Goal: Task Accomplishment & Management: Complete application form

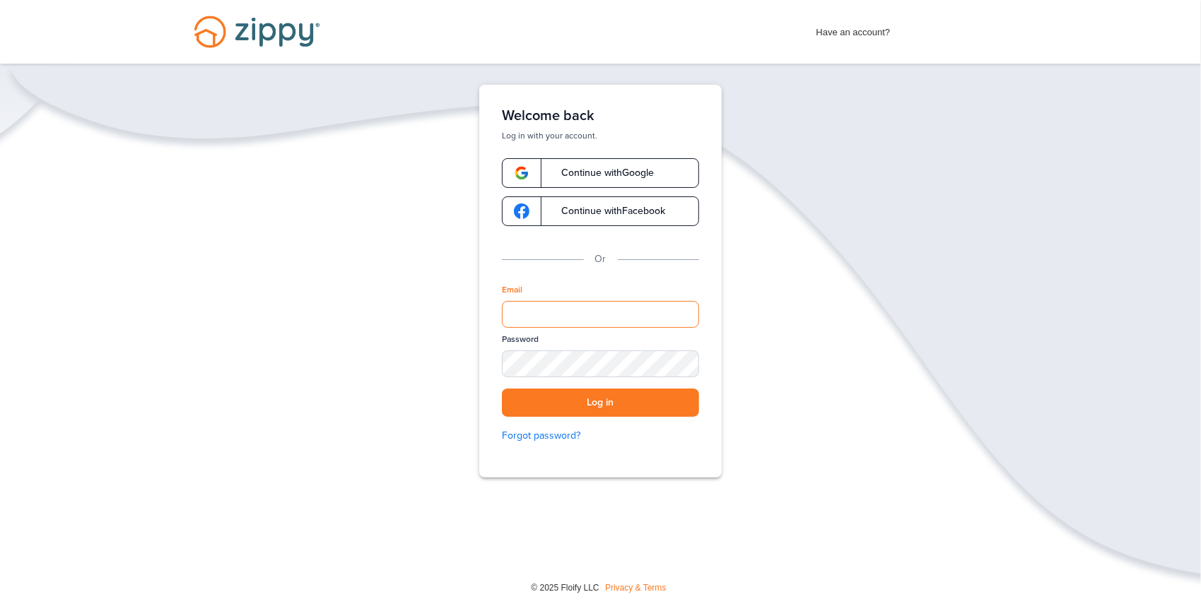
click at [541, 311] on input "Email" at bounding box center [600, 314] width 197 height 27
type input "**********"
click at [568, 405] on button "Log in" at bounding box center [600, 403] width 197 height 29
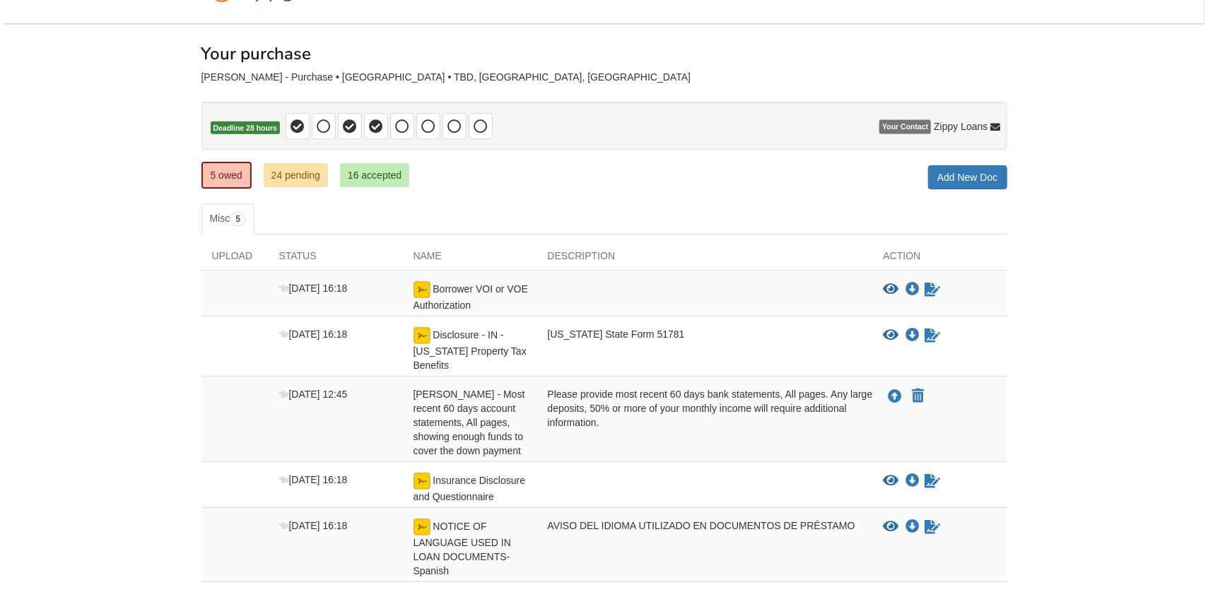
scroll to position [94, 0]
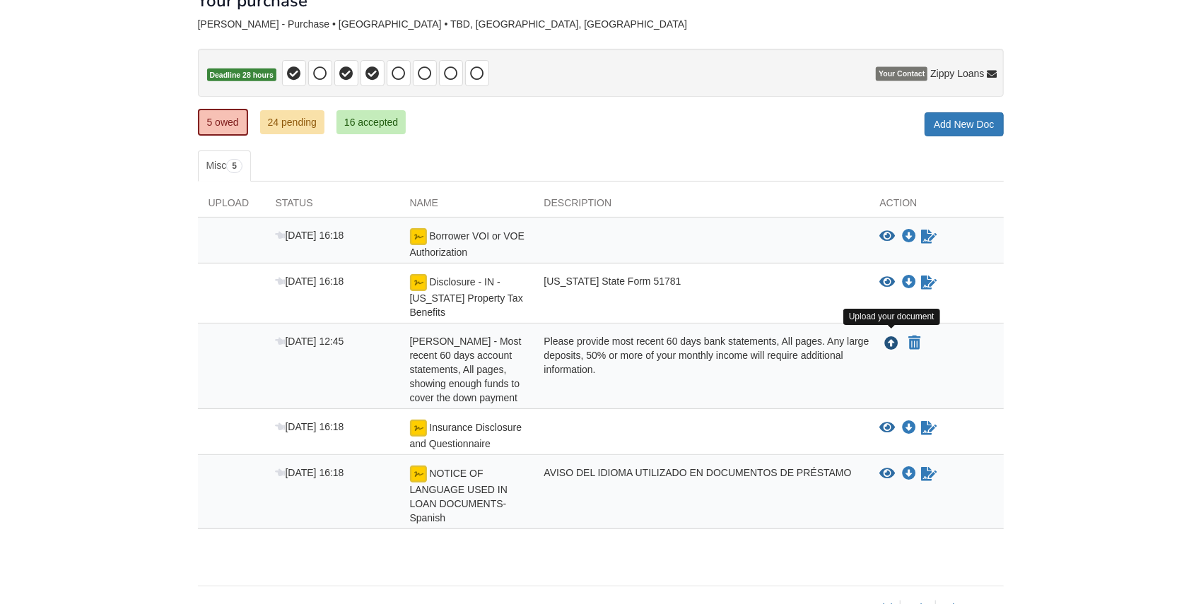
click at [890, 341] on icon "Upload Donald Arvizu - Most recent 60 days account statements, All pages, showi…" at bounding box center [892, 344] width 14 height 14
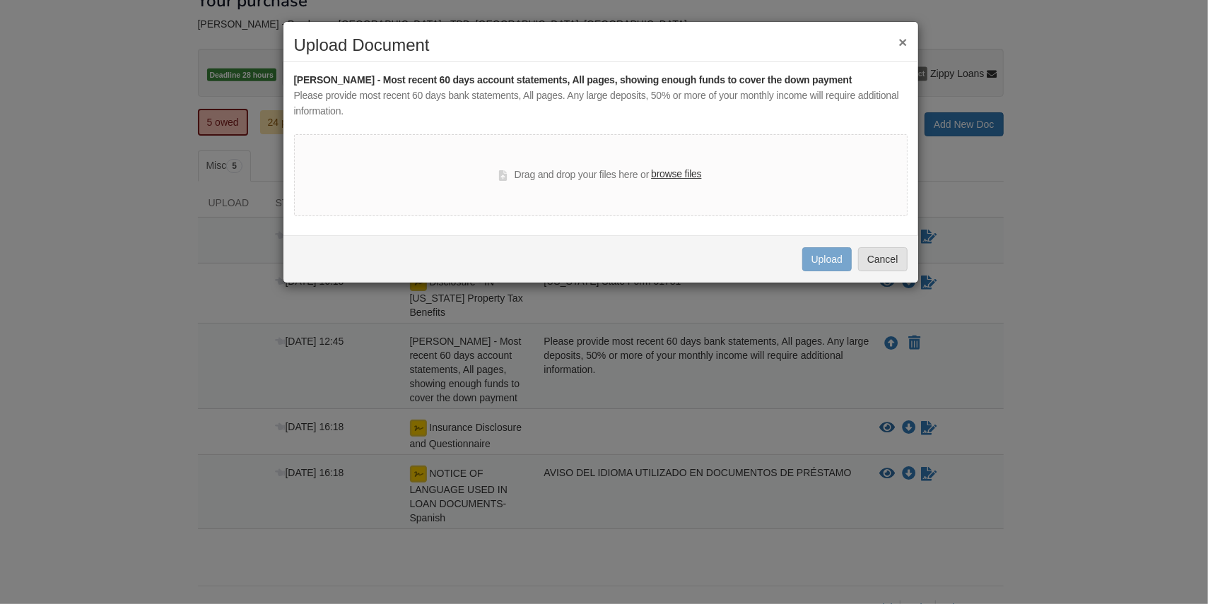
click at [681, 174] on label "browse files" at bounding box center [676, 175] width 50 height 16
click at [0, 0] on input "browse files" at bounding box center [0, 0] width 0 height 0
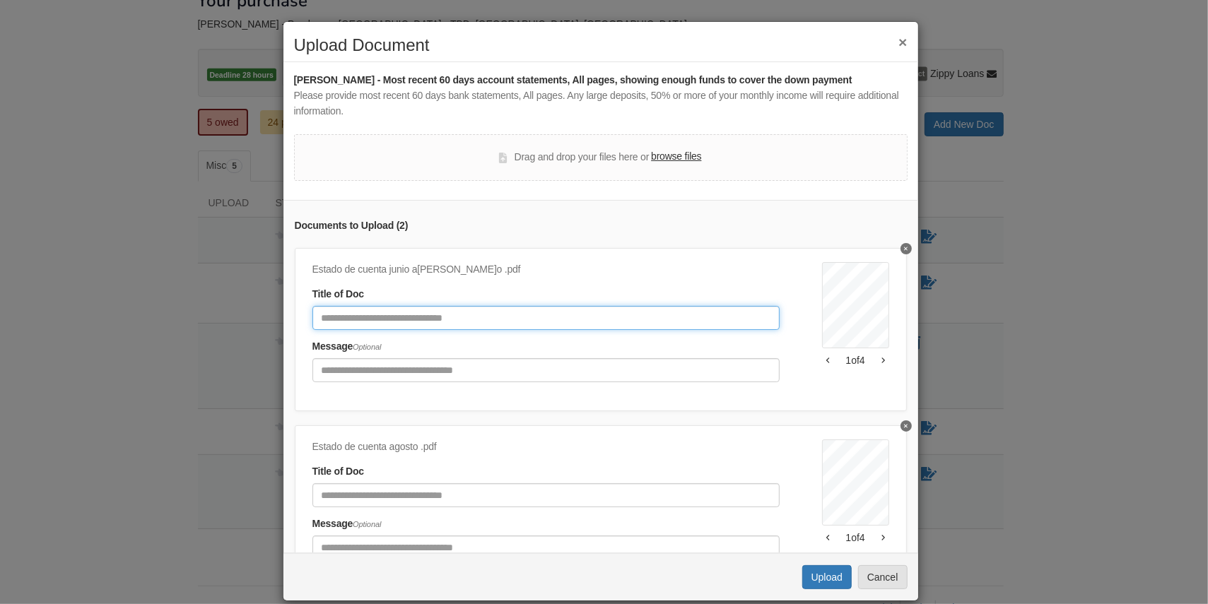
click at [337, 316] on input "Document Title" at bounding box center [545, 318] width 467 height 24
type input "**********"
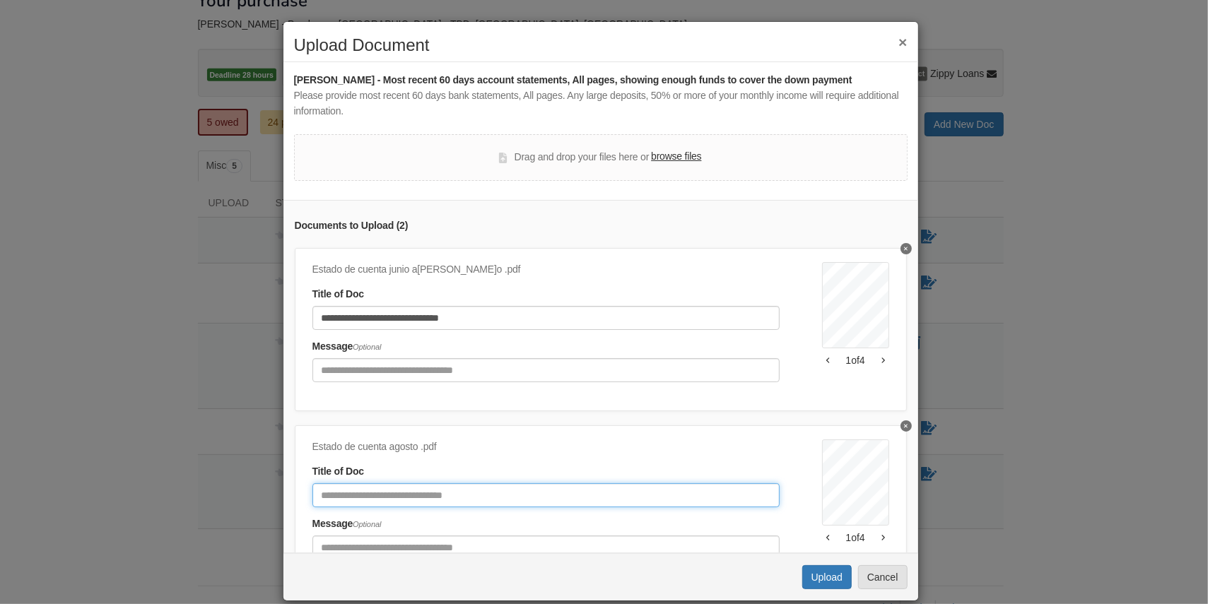
click at [386, 494] on input "Document Title" at bounding box center [545, 495] width 467 height 24
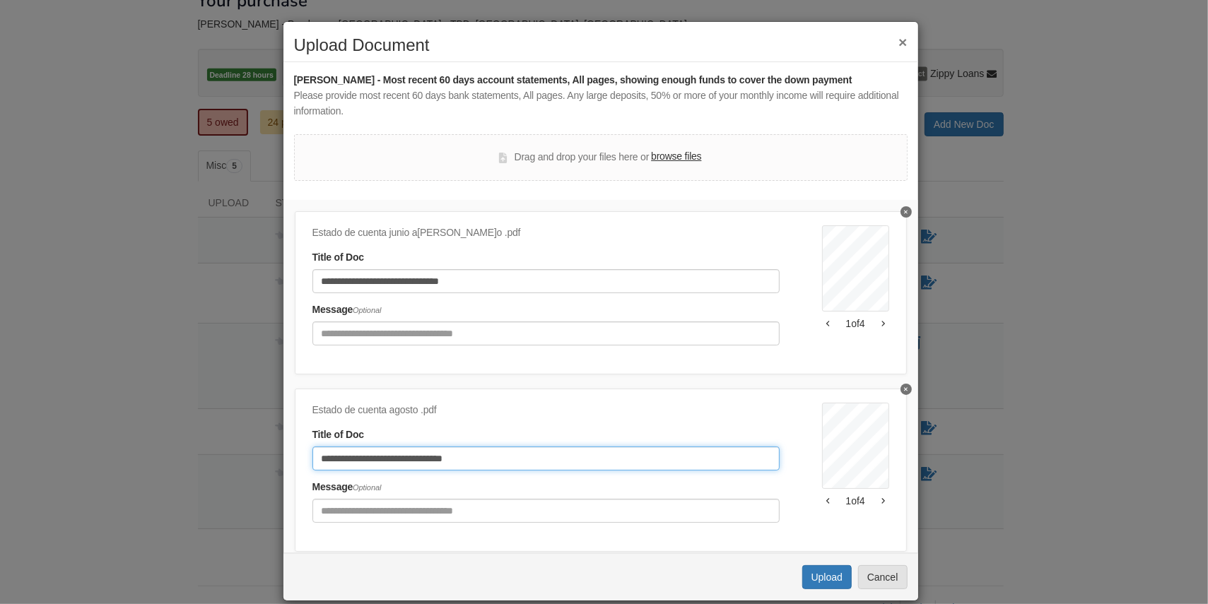
scroll to position [73, 0]
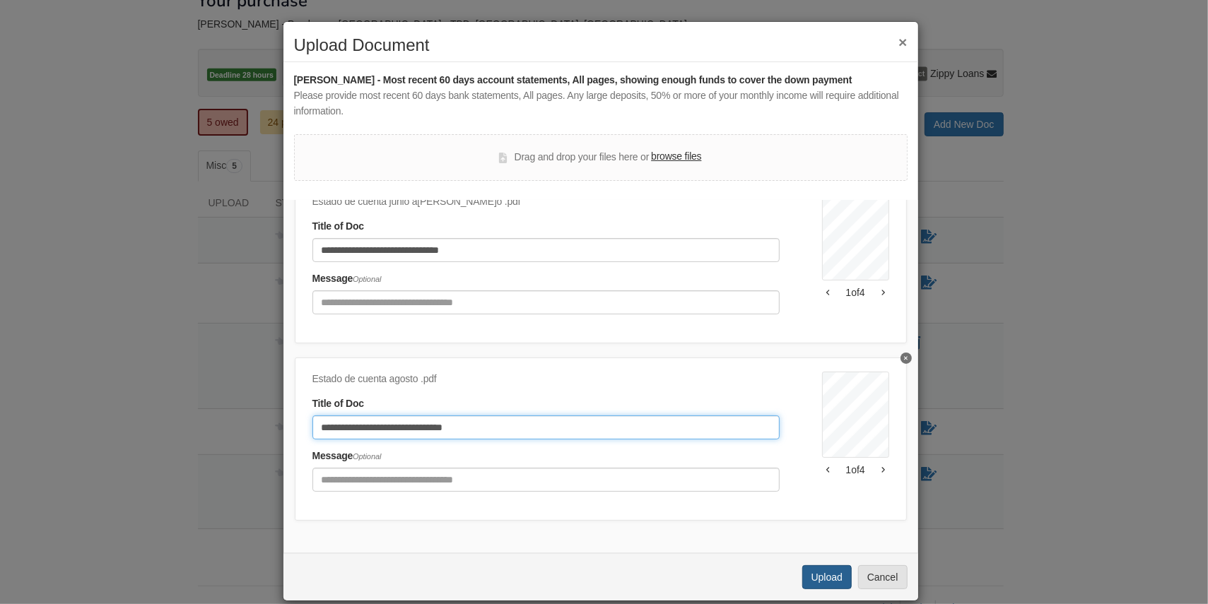
type input "**********"
click at [812, 579] on button "Upload" at bounding box center [826, 577] width 49 height 24
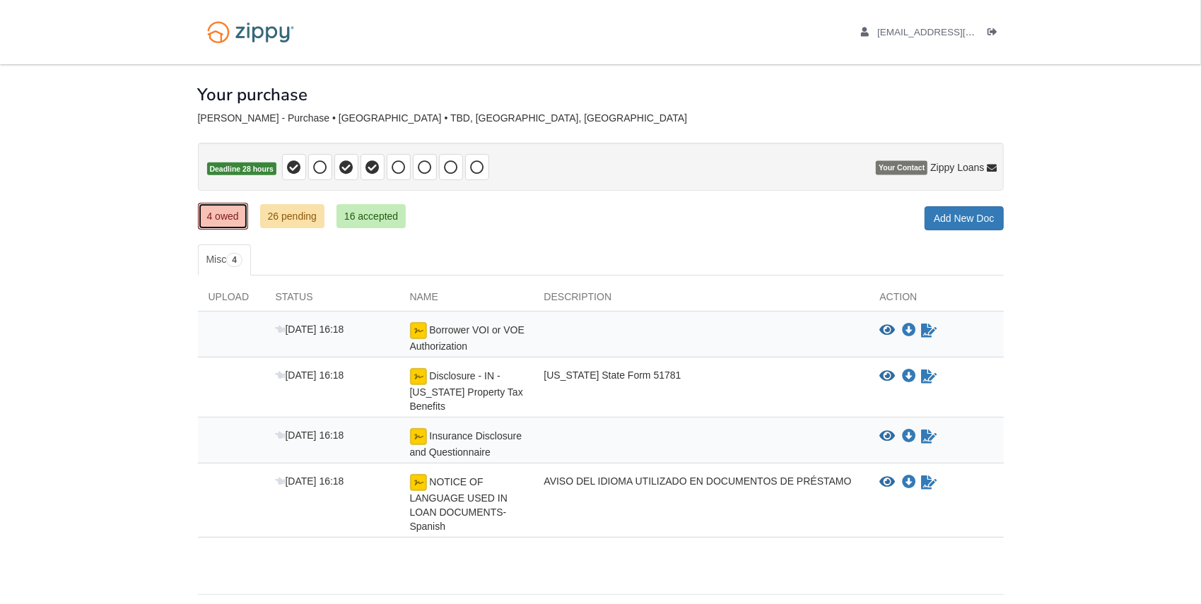
click at [222, 213] on link "4 owed" at bounding box center [223, 216] width 50 height 27
click at [204, 215] on link "4 owed" at bounding box center [223, 216] width 50 height 27
click at [208, 216] on link "4 owed" at bounding box center [223, 216] width 50 height 27
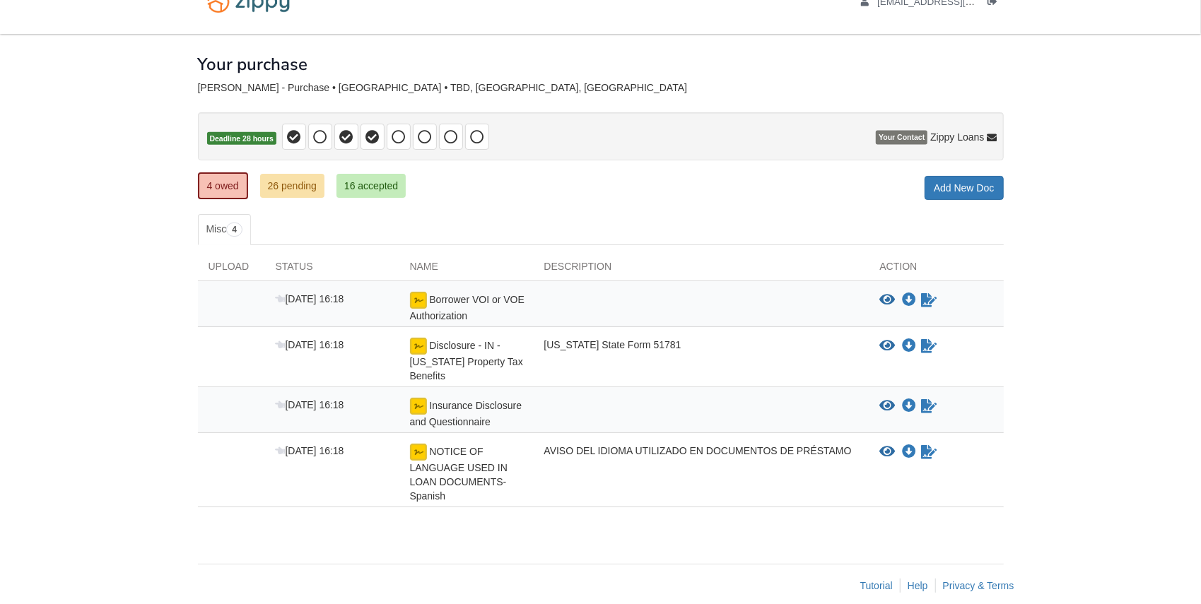
scroll to position [43, 0]
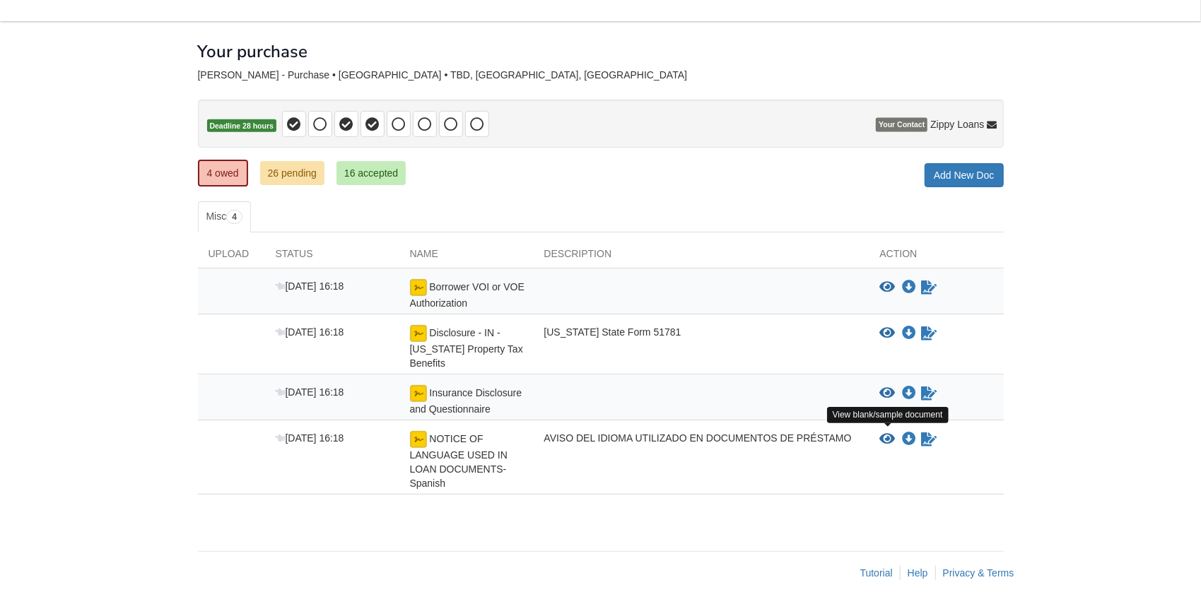
click at [885, 437] on icon "View NOTICE OF LANGUAGE USED IN LOAN DOCUMENTS-Spanish" at bounding box center [888, 439] width 16 height 14
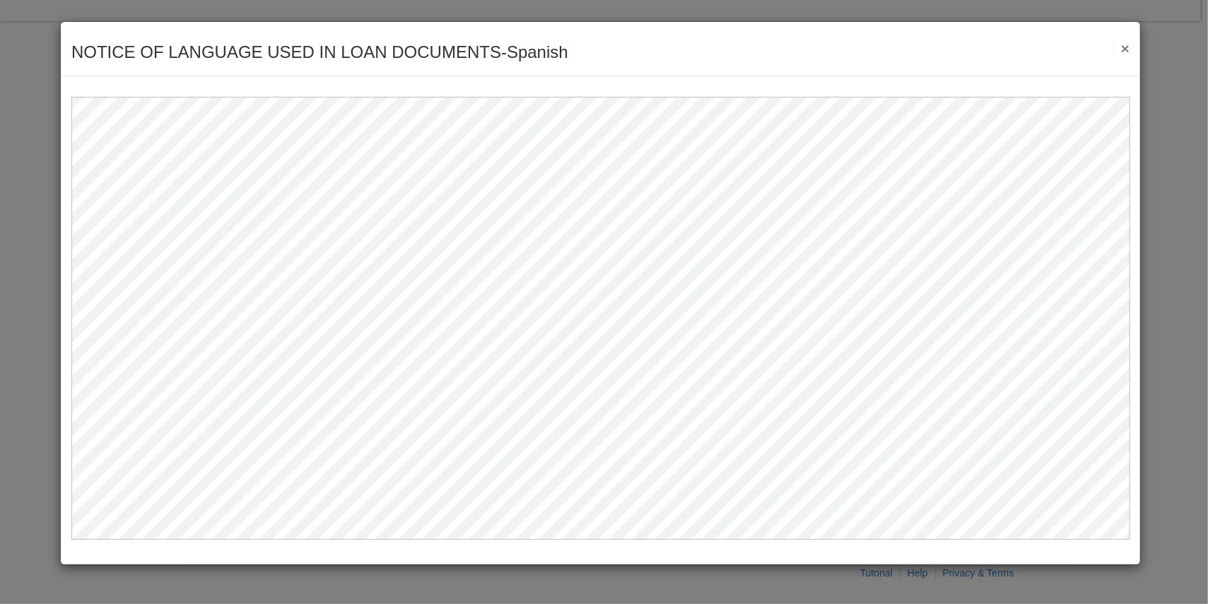
click at [1125, 47] on button "×" at bounding box center [1121, 48] width 16 height 15
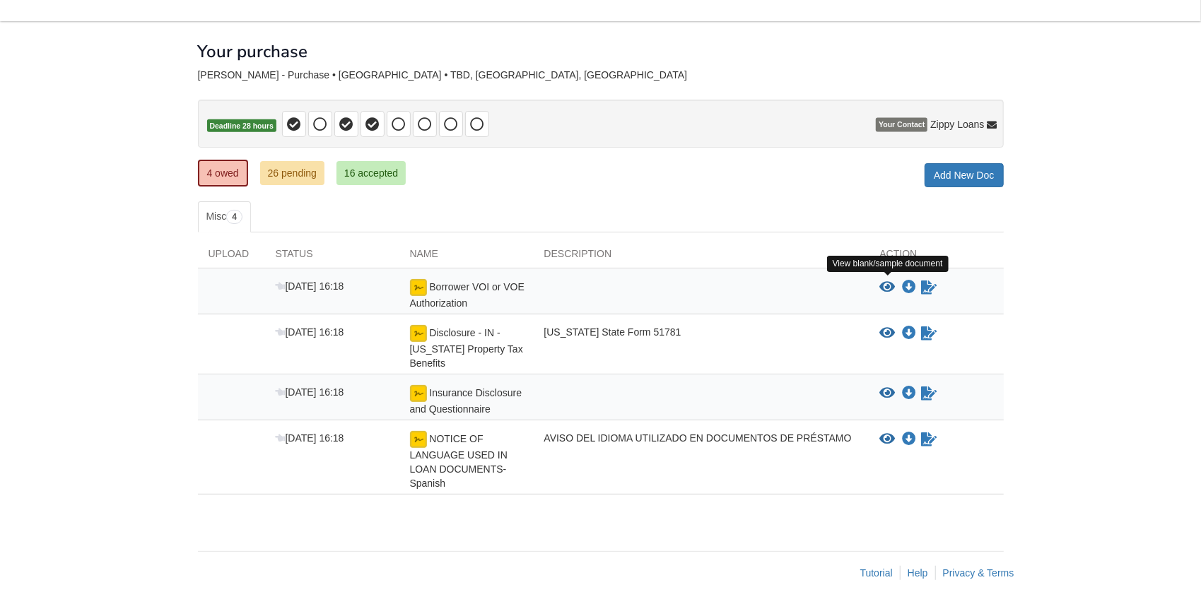
click at [888, 285] on icon "View Borrower VOI or VOE Authorization" at bounding box center [888, 288] width 16 height 14
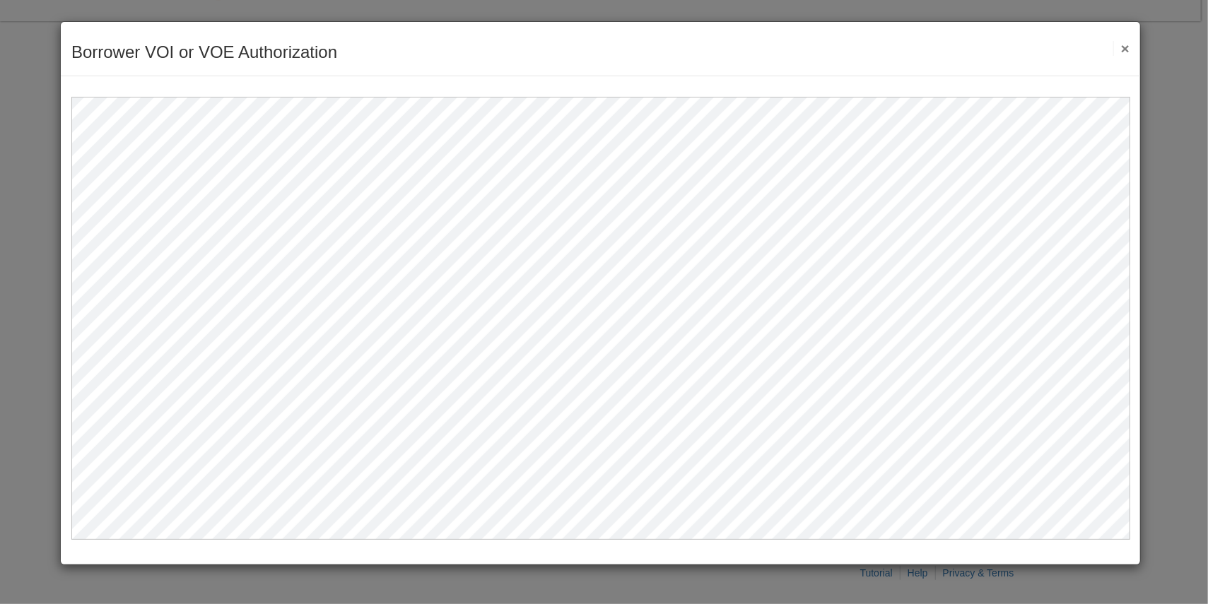
click at [1126, 45] on button "×" at bounding box center [1121, 48] width 16 height 15
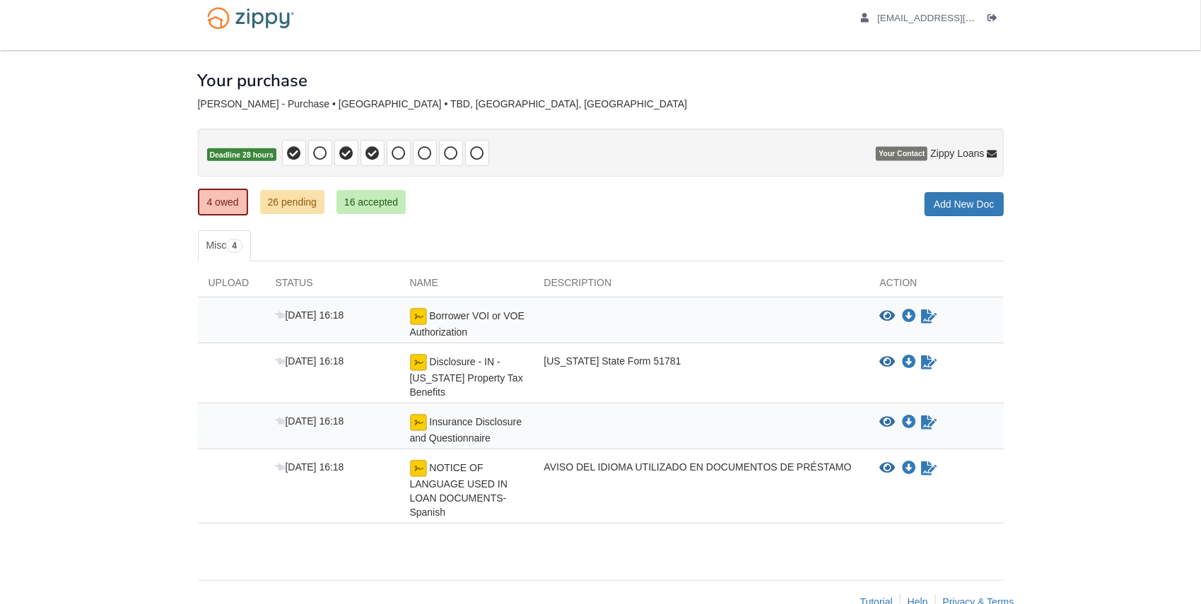
scroll to position [0, 0]
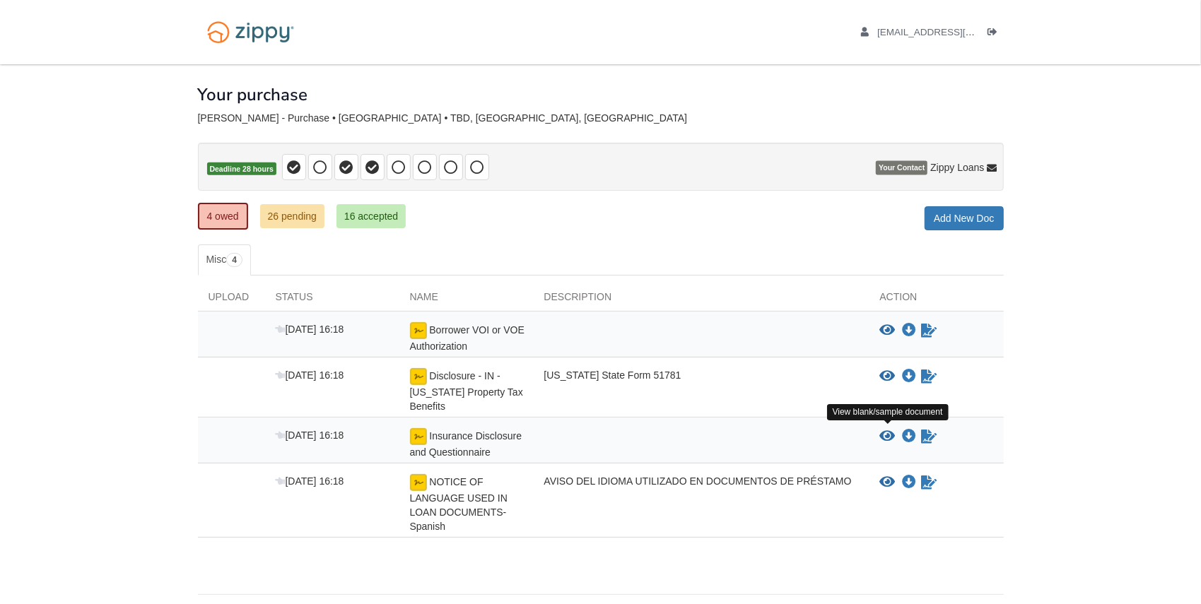
click at [888, 438] on icon "View Insurance Disclosure and Questionnaire" at bounding box center [888, 437] width 16 height 14
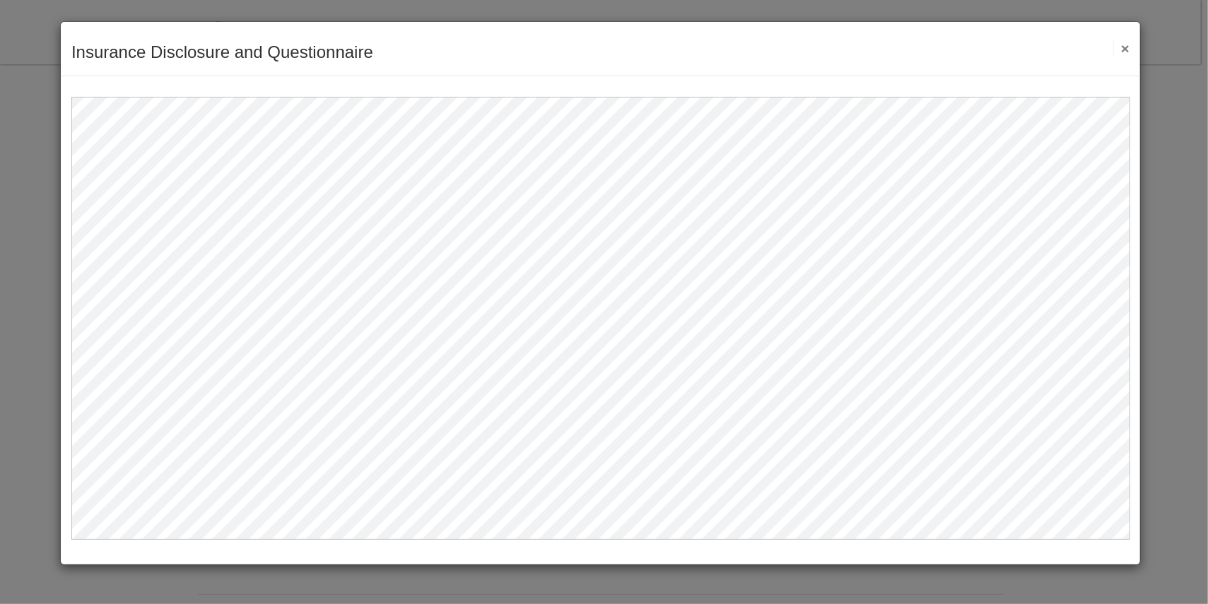
click at [1125, 47] on button "×" at bounding box center [1121, 48] width 16 height 15
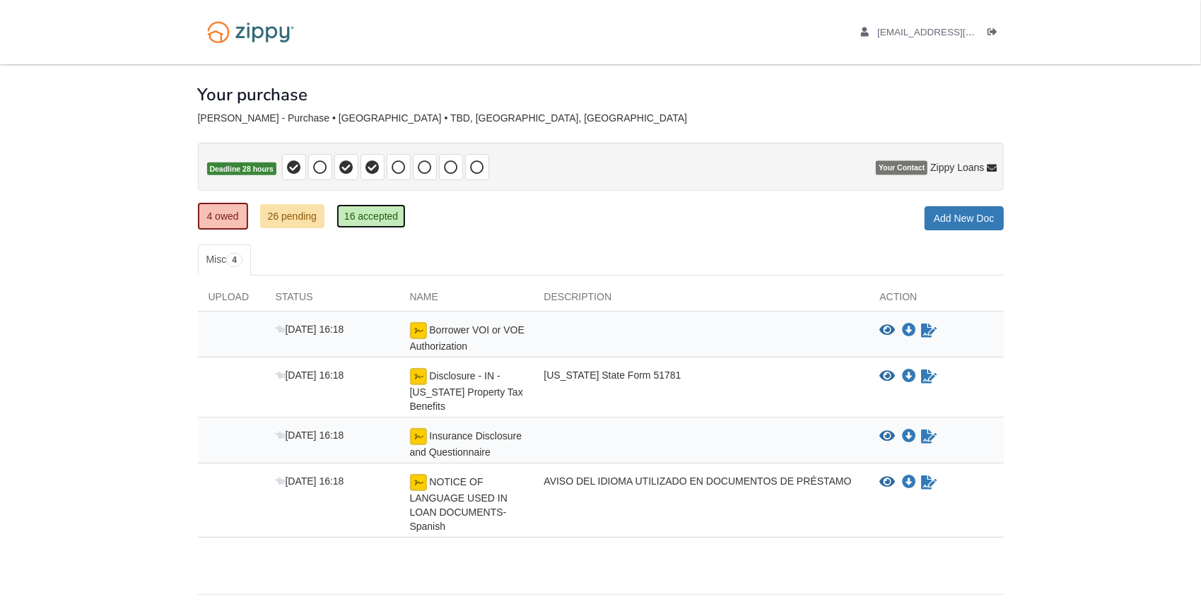
click at [380, 218] on link "16 accepted" at bounding box center [370, 216] width 69 height 24
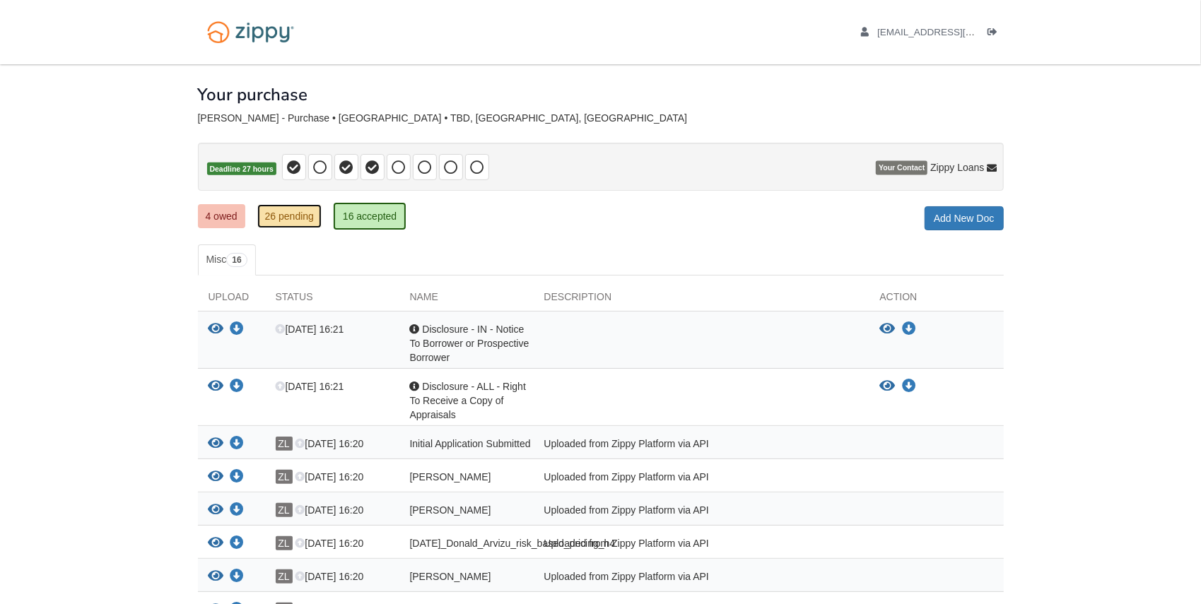
click at [287, 218] on link "26 pending" at bounding box center [289, 216] width 64 height 24
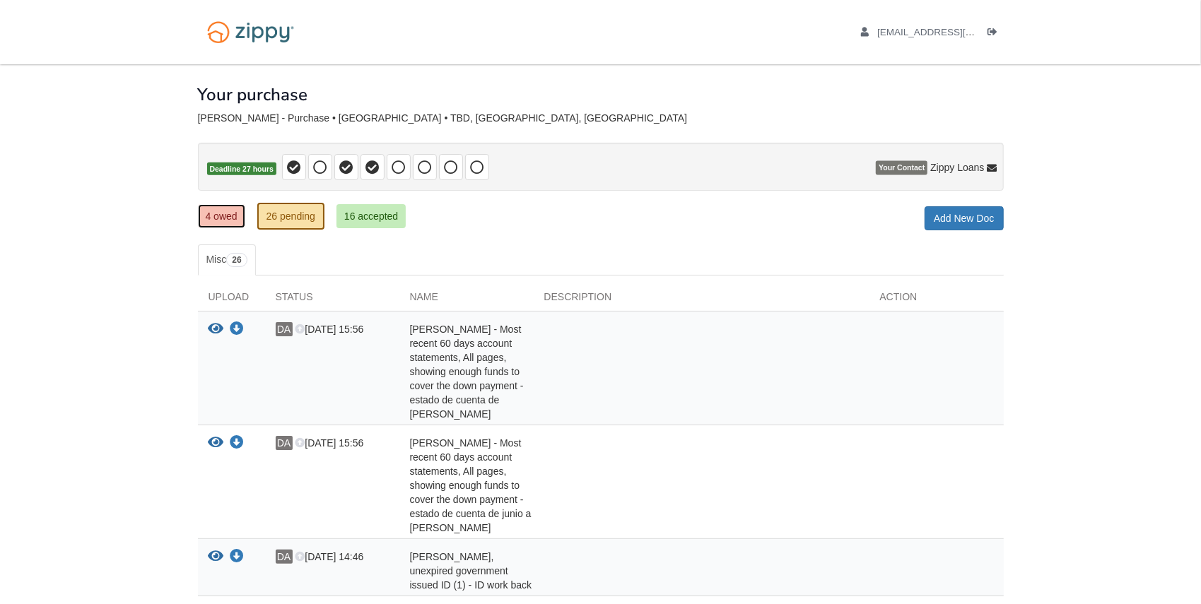
click at [218, 216] on link "4 owed" at bounding box center [221, 216] width 47 height 24
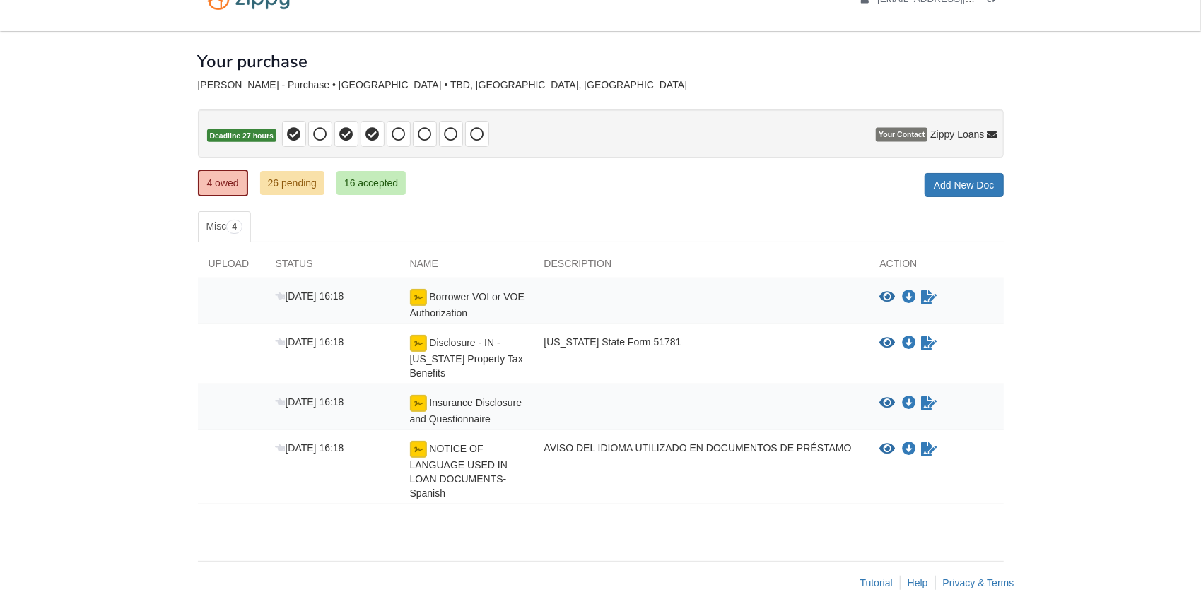
scroll to position [43, 0]
